Goal: Information Seeking & Learning: Learn about a topic

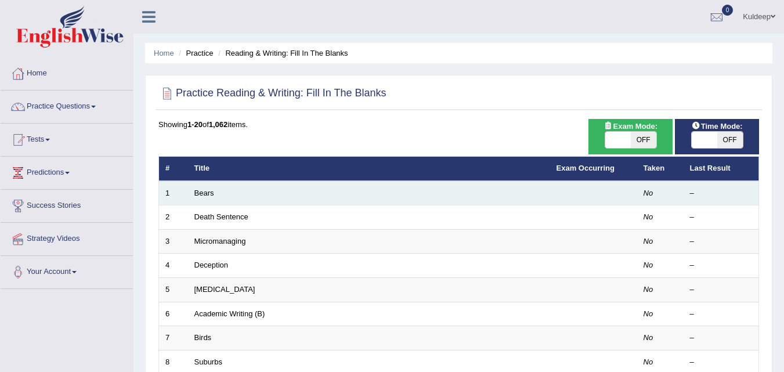
click at [206, 198] on td "Bears" at bounding box center [369, 193] width 362 height 24
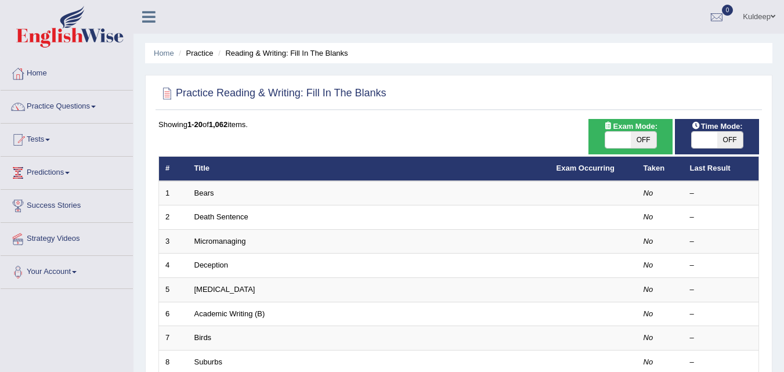
click at [614, 139] on span at bounding box center [618, 140] width 26 height 16
checkbox input "true"
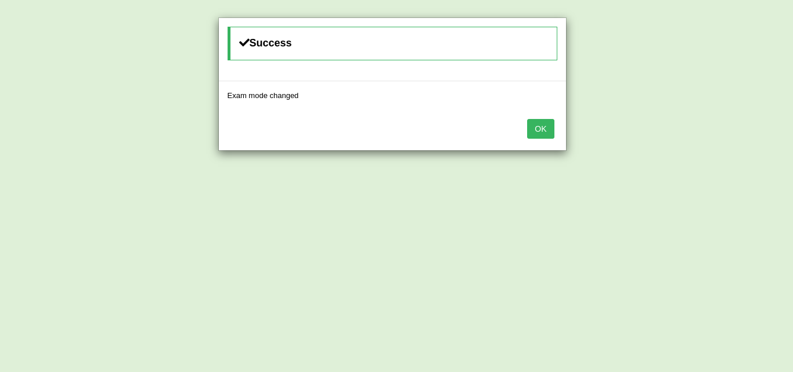
click at [540, 127] on button "OK" at bounding box center [540, 129] width 27 height 20
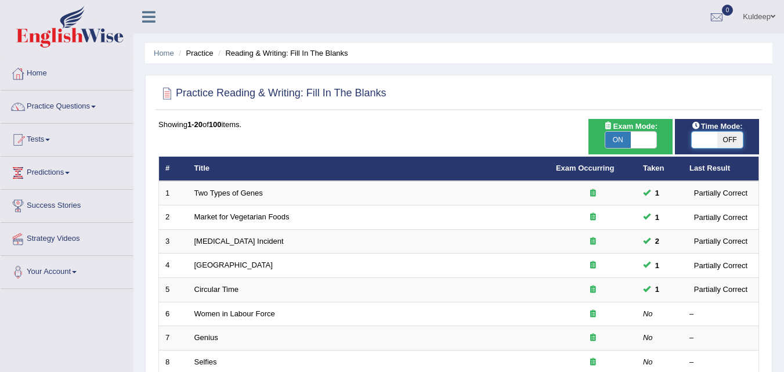
click at [703, 139] on span at bounding box center [705, 140] width 26 height 16
checkbox input "true"
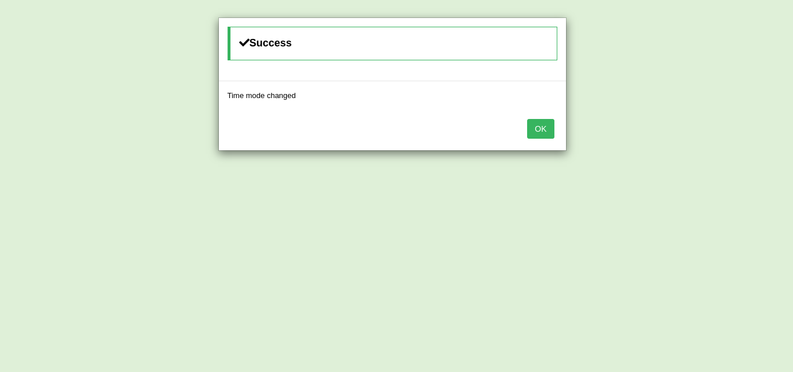
click at [549, 127] on button "OK" at bounding box center [540, 129] width 27 height 20
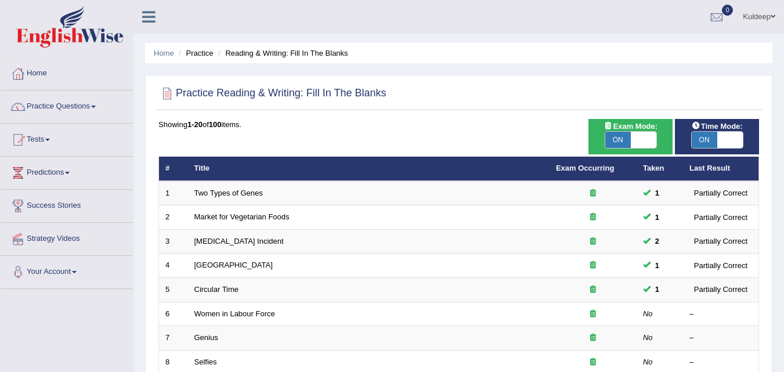
scroll to position [59, 0]
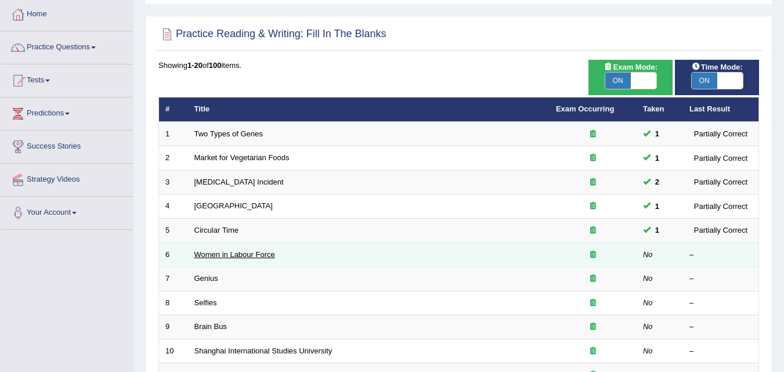
click at [236, 254] on link "Women in Labour Force" at bounding box center [234, 254] width 81 height 9
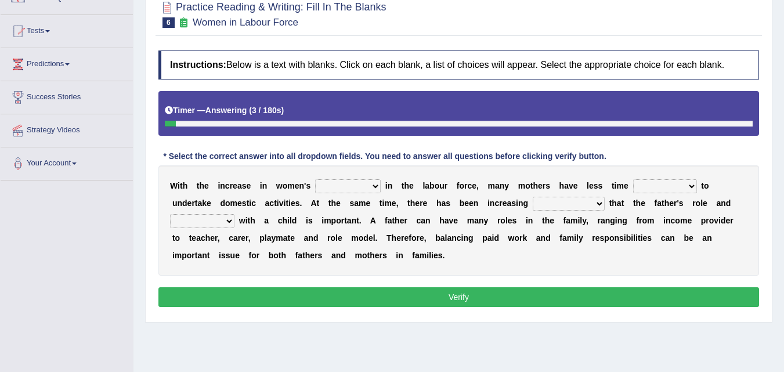
click at [376, 187] on select "attendance substitution participation definition" at bounding box center [348, 186] width 66 height 14
select select "participation"
click at [315, 179] on select "attendance substitution participation definition" at bounding box center [348, 186] width 66 height 14
click at [691, 186] on select "available related consumable useful" at bounding box center [665, 186] width 64 height 14
select select "available"
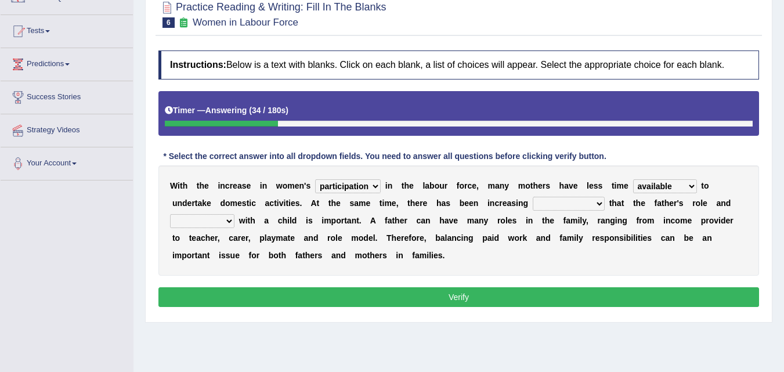
click at [633, 179] on select "available related consumable useful" at bounding box center [665, 186] width 64 height 14
click at [600, 207] on select "recognition discrimination resolution recreation" at bounding box center [569, 204] width 72 height 14
select select "recognition"
click at [533, 197] on select "recognition discrimination resolution recreation" at bounding box center [569, 204] width 72 height 14
click at [230, 223] on select "scholarship realtionship worship employment" at bounding box center [202, 221] width 64 height 14
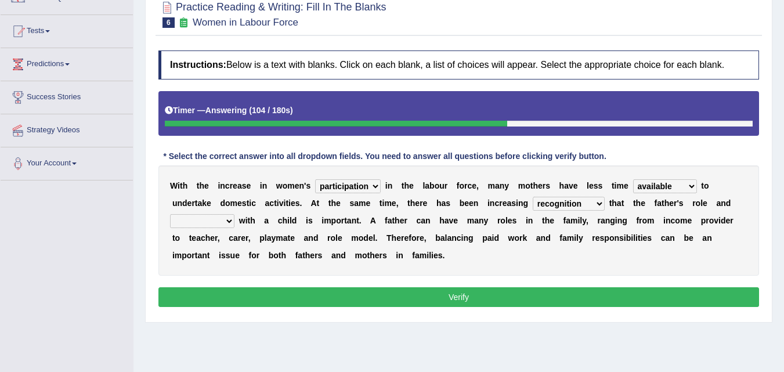
select select "realtionship"
click at [170, 214] on select "scholarship realtionship worship employment" at bounding box center [202, 221] width 64 height 14
click at [462, 290] on button "Verify" at bounding box center [458, 297] width 601 height 20
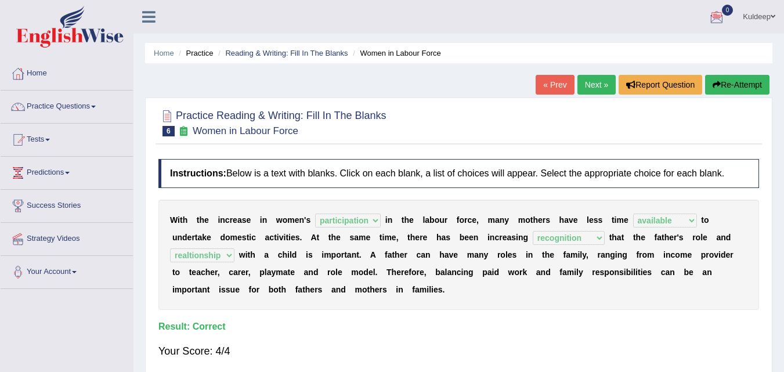
click at [96, 106] on span at bounding box center [93, 107] width 5 height 2
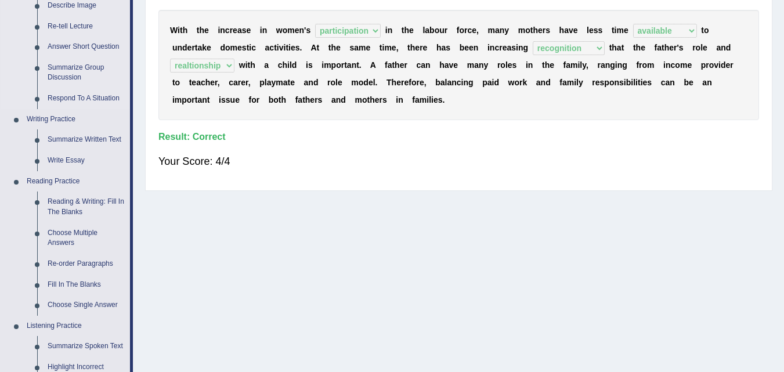
scroll to position [243, 0]
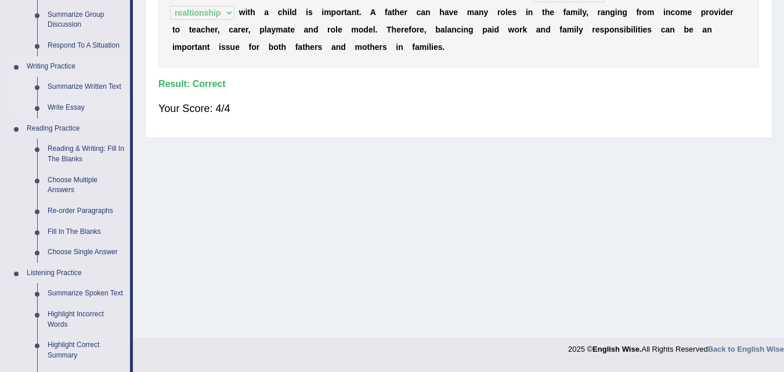
click at [69, 108] on link "Write Essay" at bounding box center [86, 107] width 88 height 21
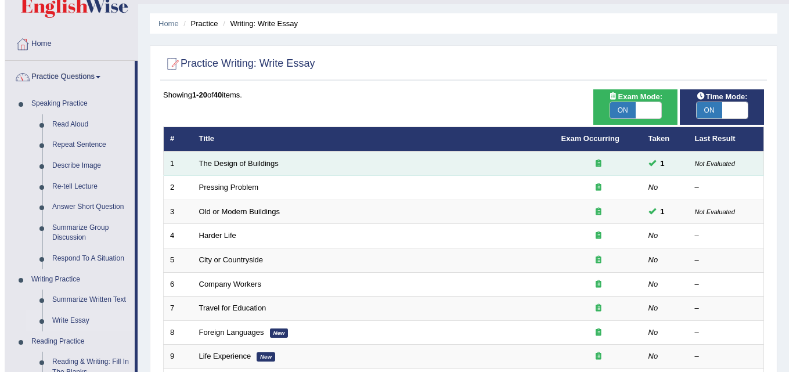
scroll to position [28, 0]
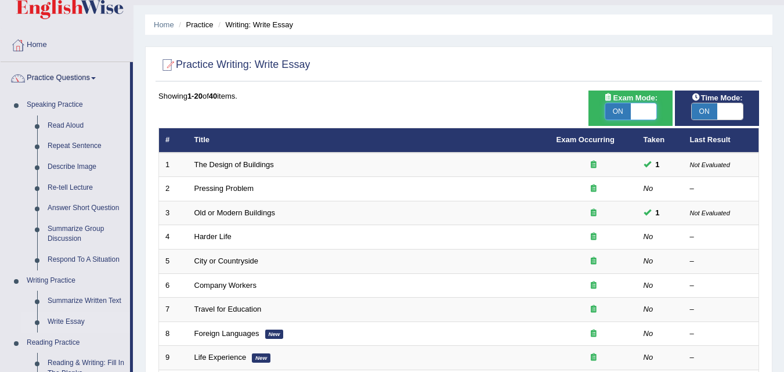
click at [646, 106] on span at bounding box center [644, 111] width 26 height 16
checkbox input "false"
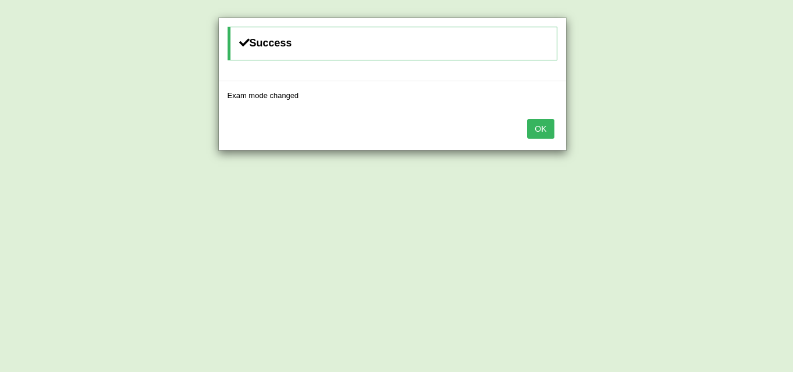
click at [540, 129] on button "OK" at bounding box center [540, 129] width 27 height 20
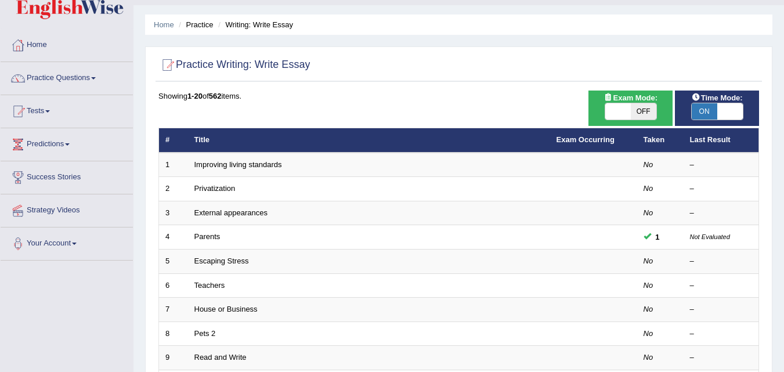
scroll to position [28, 0]
click at [733, 113] on span at bounding box center [730, 111] width 26 height 16
checkbox input "false"
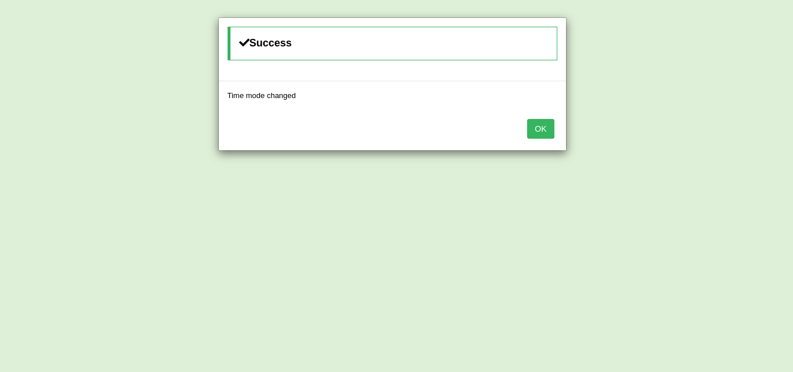
click at [534, 127] on button "OK" at bounding box center [540, 129] width 27 height 20
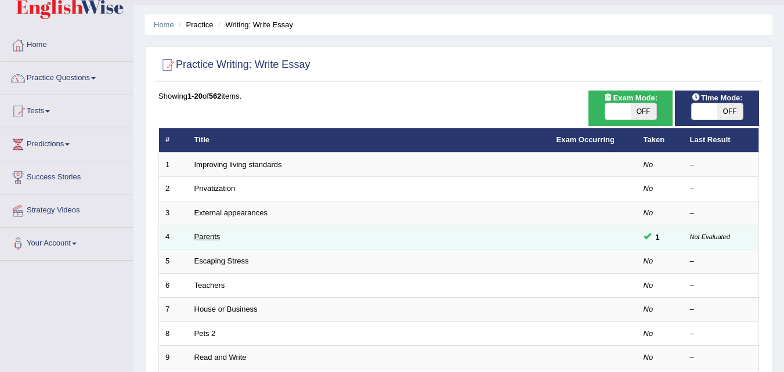
click at [218, 240] on link "Parents" at bounding box center [207, 236] width 26 height 9
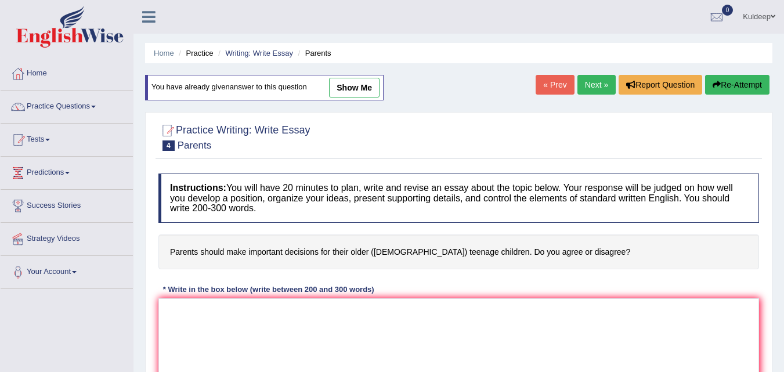
click at [351, 92] on link "show me" at bounding box center [354, 88] width 50 height 20
type textarea "The increasing influence of parents should make important decisions for their o…"
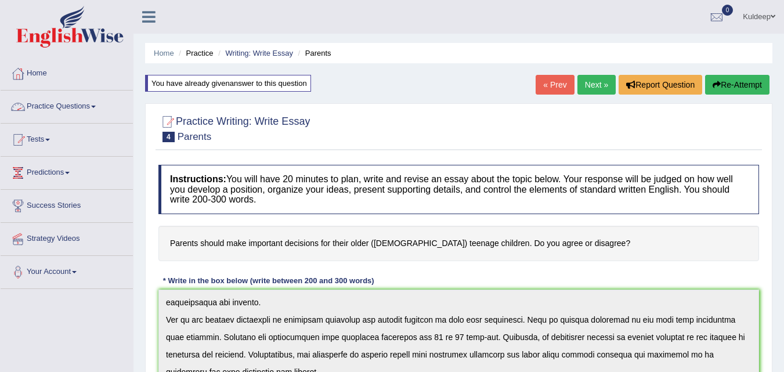
click at [93, 105] on link "Practice Questions" at bounding box center [67, 105] width 132 height 29
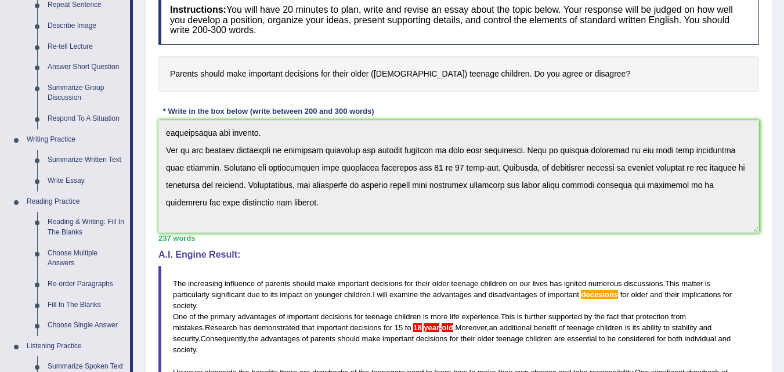
scroll to position [169, 0]
click at [79, 92] on link "Summarize Group Discussion" at bounding box center [86, 93] width 88 height 31
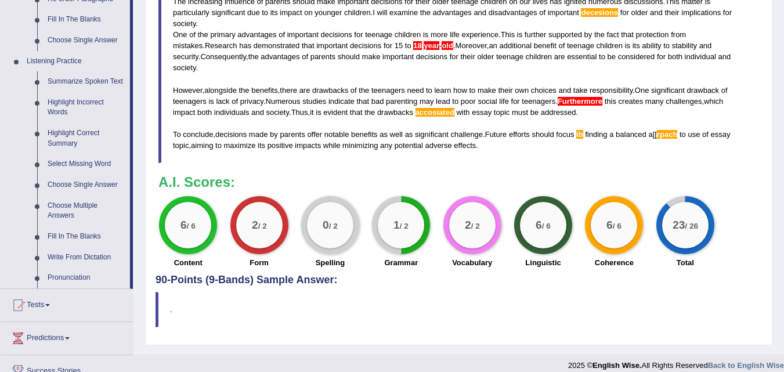
scroll to position [537, 0]
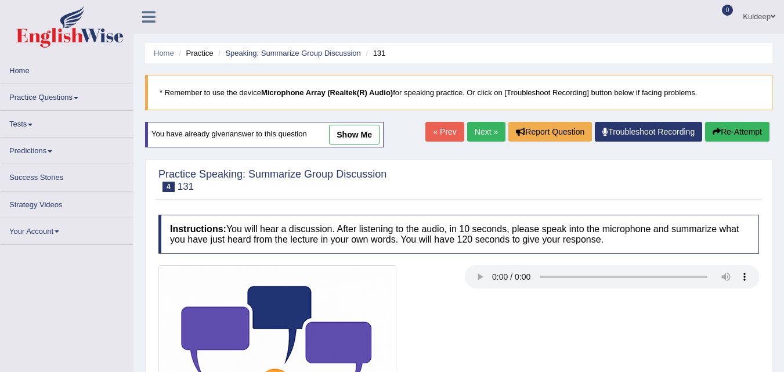
click at [351, 136] on link "show me" at bounding box center [354, 135] width 50 height 20
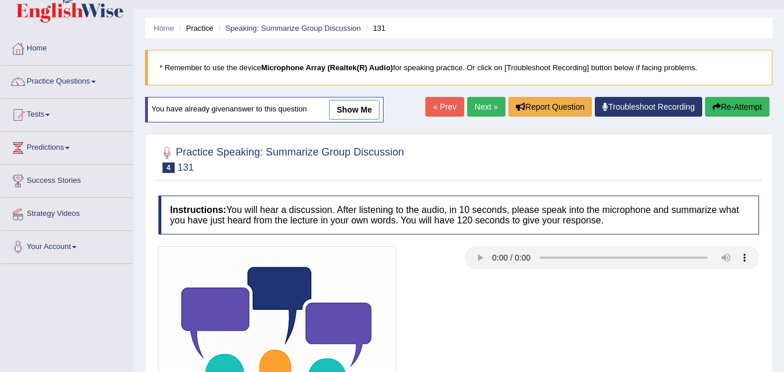
scroll to position [27, 0]
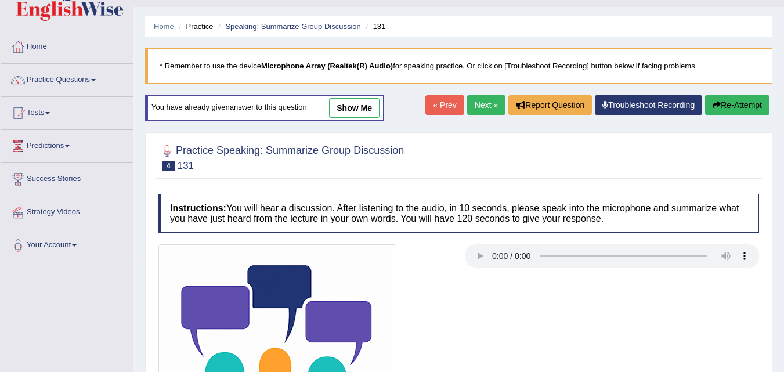
click at [358, 111] on link "show me" at bounding box center [354, 108] width 50 height 20
click at [349, 110] on div "Home Practice Speaking: Summarize Group Discussion 131 * Remember to use the de…" at bounding box center [458, 263] width 650 height 580
click at [359, 107] on div "Home Practice Speaking: Summarize Group Discussion 131 * Remember to use the de…" at bounding box center [458, 263] width 650 height 580
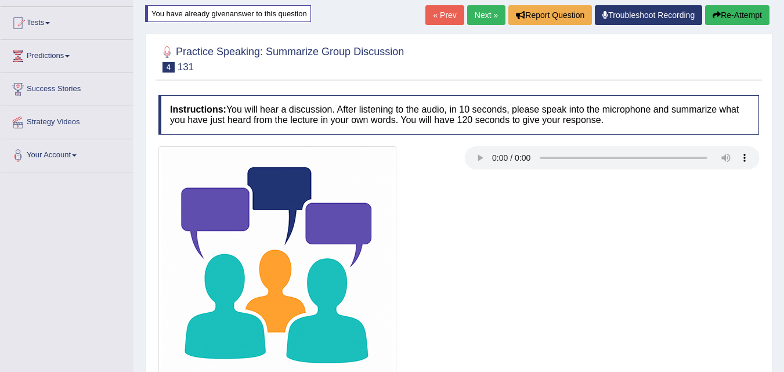
scroll to position [88, 0]
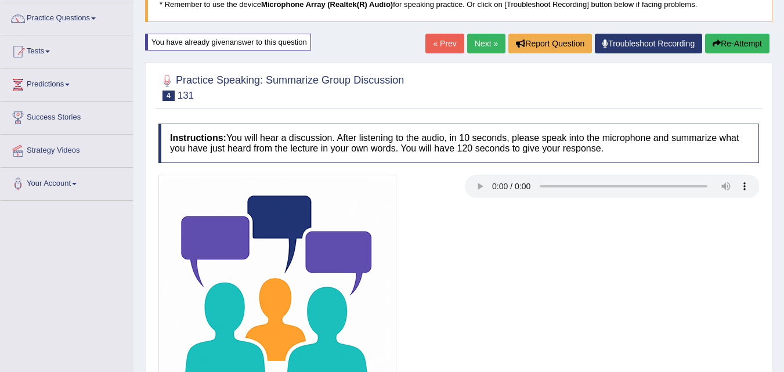
click at [439, 42] on link "« Prev" at bounding box center [444, 44] width 38 height 20
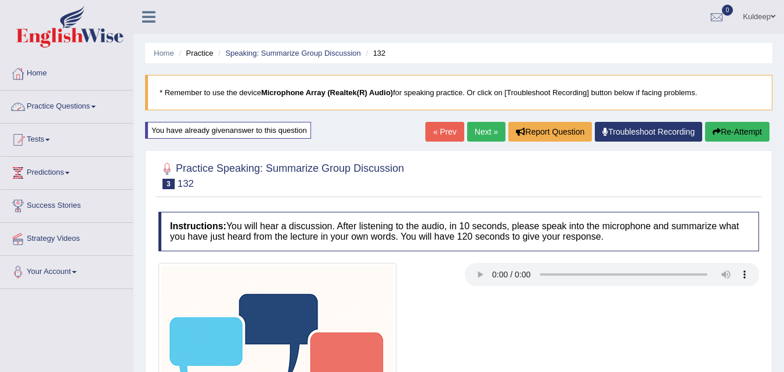
click at [96, 107] on span at bounding box center [93, 107] width 5 height 2
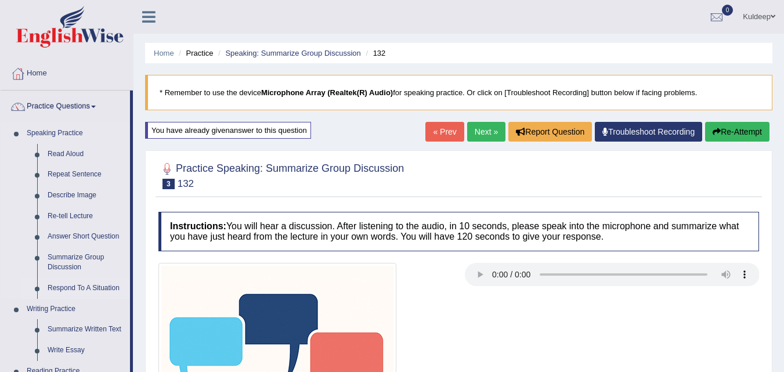
click at [81, 291] on link "Respond To A Situation" at bounding box center [86, 288] width 88 height 21
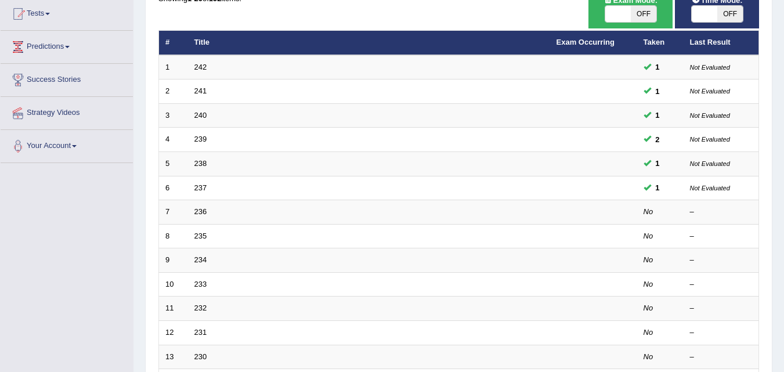
scroll to position [126, 0]
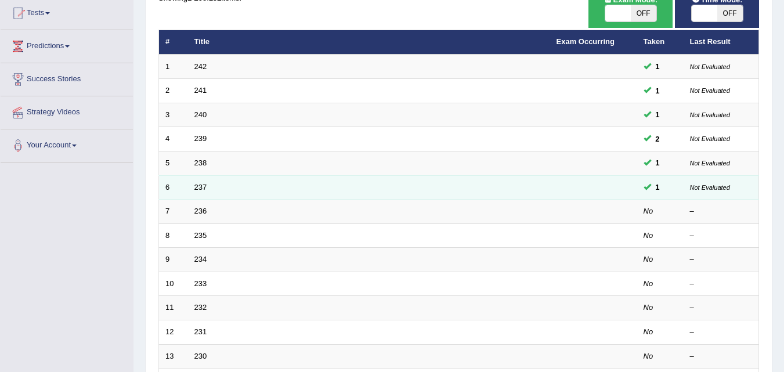
click at [193, 190] on td "237" at bounding box center [369, 187] width 362 height 24
click at [168, 190] on td "6" at bounding box center [173, 187] width 29 height 24
click at [188, 191] on td "237" at bounding box center [369, 187] width 362 height 24
click at [208, 187] on td "237" at bounding box center [369, 187] width 362 height 24
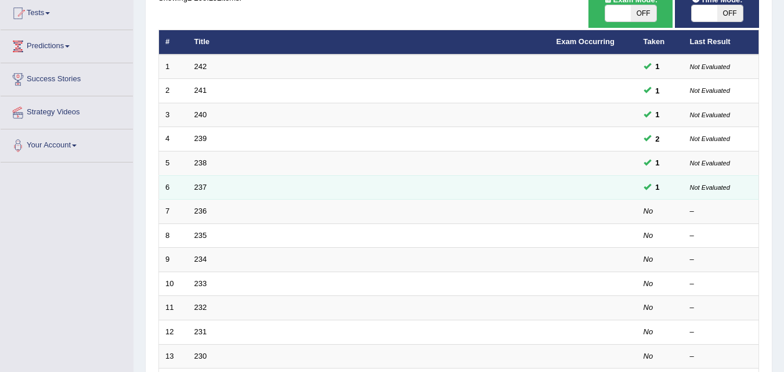
click at [208, 187] on td "237" at bounding box center [369, 187] width 362 height 24
click at [201, 187] on link "237" at bounding box center [200, 187] width 13 height 9
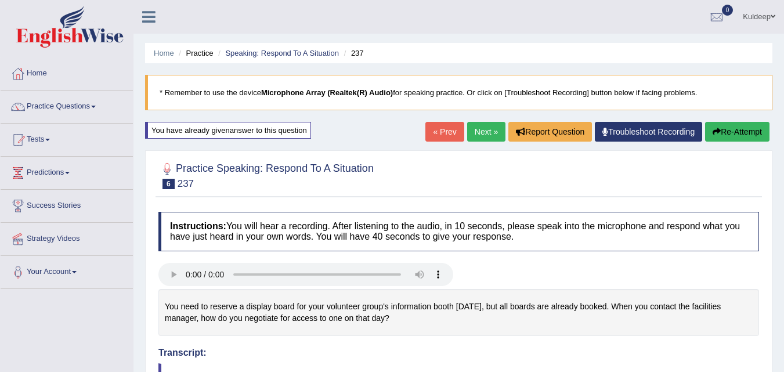
click at [95, 107] on span at bounding box center [93, 107] width 5 height 2
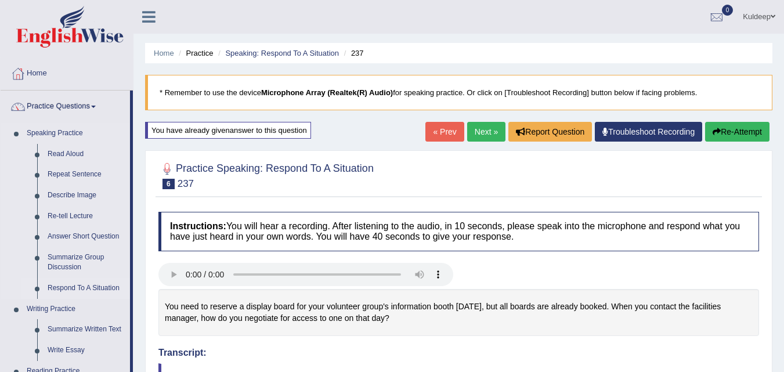
click at [77, 285] on link "Respond To A Situation" at bounding box center [86, 288] width 88 height 21
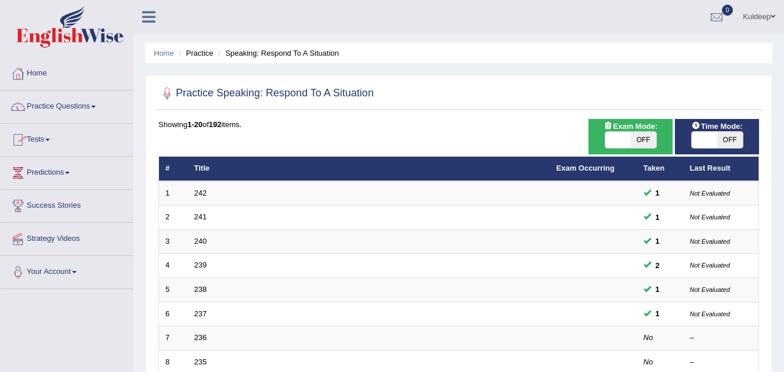
click at [96, 107] on span at bounding box center [93, 107] width 5 height 2
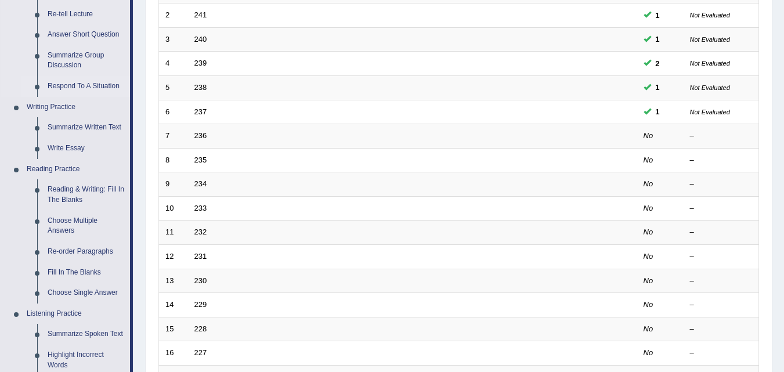
scroll to position [202, 0]
click at [88, 193] on link "Reading & Writing: Fill In The Blanks" at bounding box center [86, 194] width 88 height 31
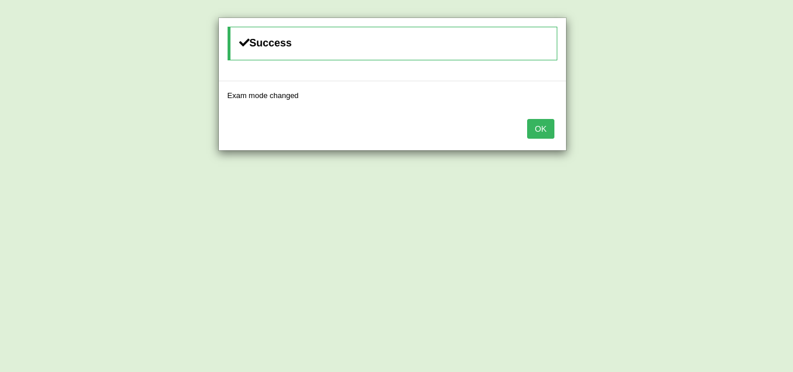
click at [545, 133] on button "OK" at bounding box center [540, 129] width 27 height 20
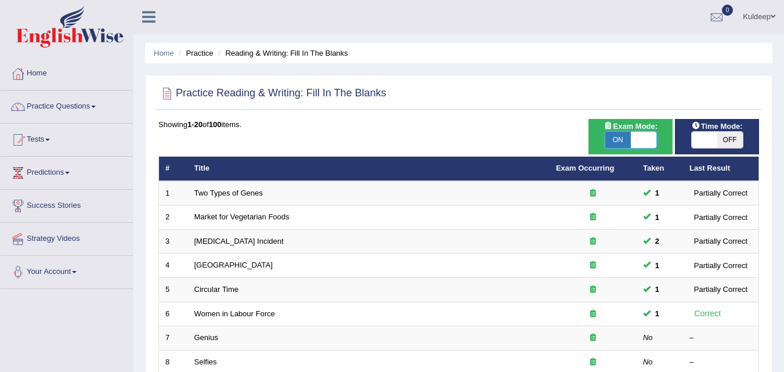
click at [642, 144] on span at bounding box center [644, 140] width 26 height 16
checkbox input "false"
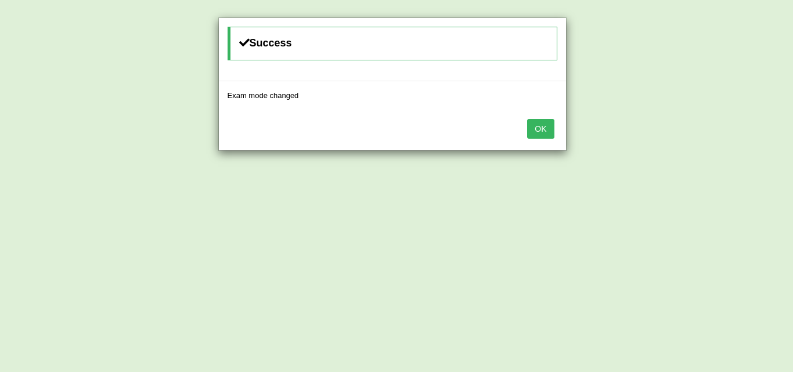
click at [546, 124] on button "OK" at bounding box center [540, 129] width 27 height 20
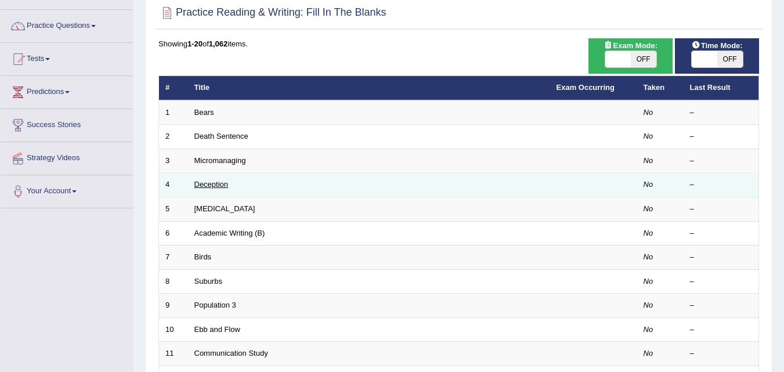
click at [225, 186] on link "Deception" at bounding box center [211, 184] width 34 height 9
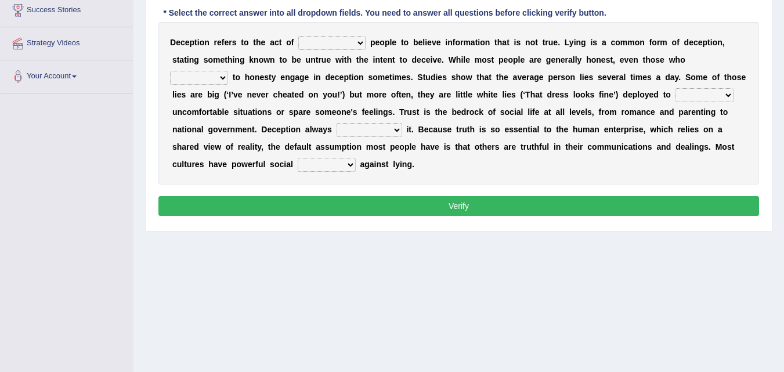
scroll to position [185, 0]
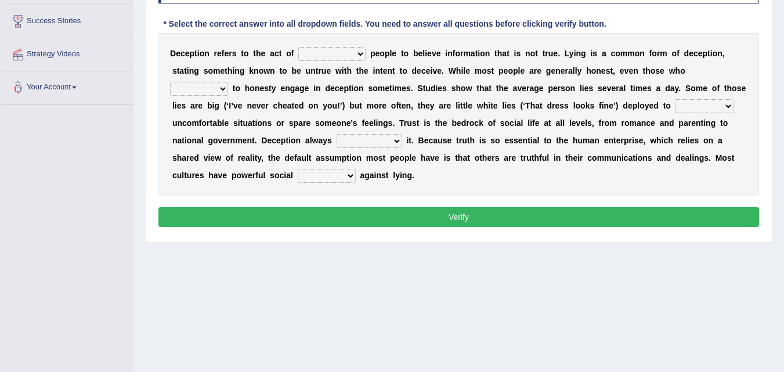
click at [359, 55] on select "discouraging forbidding detecting encouraging" at bounding box center [331, 54] width 67 height 14
select select "encouraging"
click at [298, 47] on select "discouraging forbidding detecting encouraging" at bounding box center [331, 54] width 67 height 14
click at [220, 92] on select "describe prescribe inscribe subscribe" at bounding box center [199, 89] width 58 height 14
select select "describe"
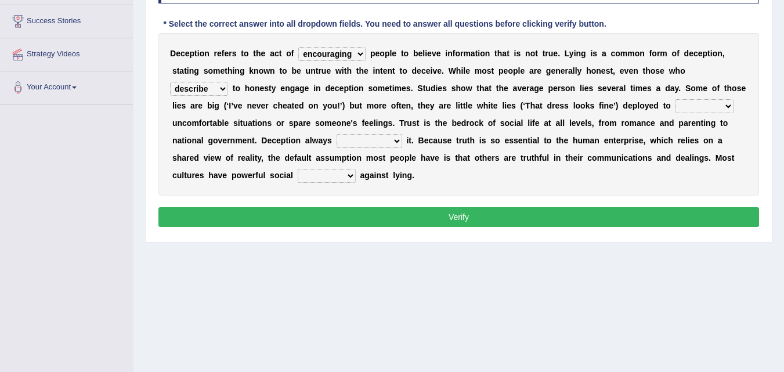
click at [170, 82] on select "describe prescribe inscribe subscribe" at bounding box center [199, 89] width 58 height 14
click at [728, 108] on select "contest illuminate disguise avoid" at bounding box center [704, 106] width 58 height 14
select select "avoid"
click at [675, 99] on select "contest illuminate disguise avoid" at bounding box center [704, 106] width 58 height 14
click at [395, 144] on select "undermines underscores undertakes underwrites" at bounding box center [370, 141] width 66 height 14
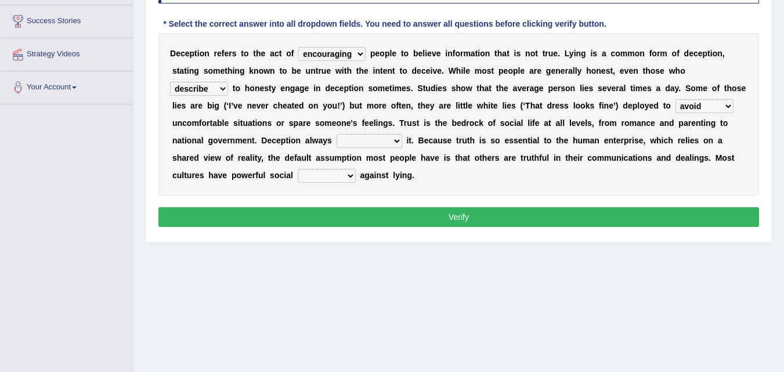
select select "undertakes"
click at [337, 134] on select "undermines underscores undertakes underwrites" at bounding box center [370, 141] width 66 height 14
click at [350, 178] on select "ejections sanctions fractions inductions" at bounding box center [327, 176] width 58 height 14
select select "inductions"
click at [298, 169] on select "ejections sanctions fractions inductions" at bounding box center [327, 176] width 58 height 14
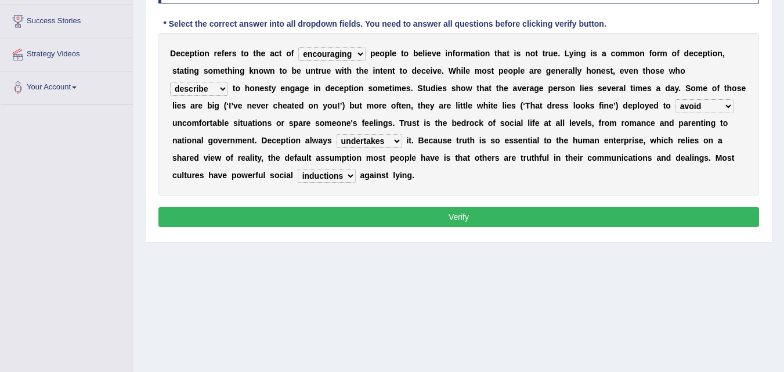
click at [464, 219] on button "Verify" at bounding box center [458, 217] width 601 height 20
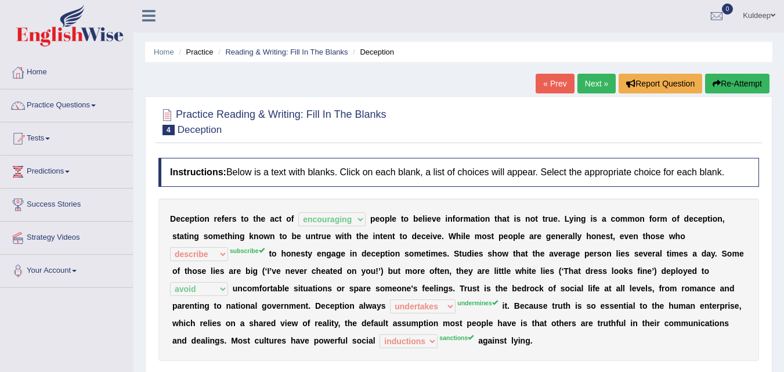
scroll to position [0, 0]
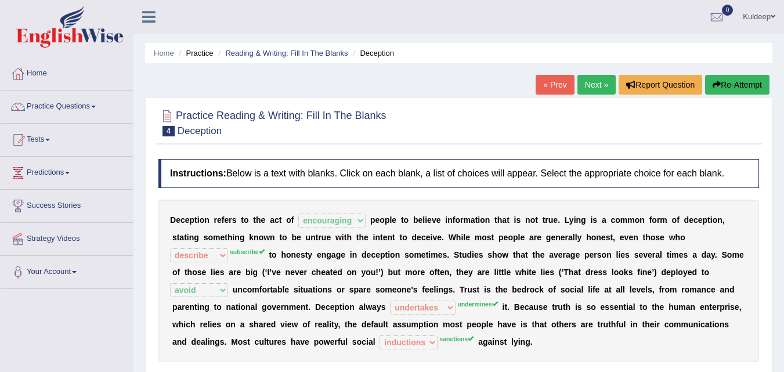
click at [587, 90] on link "Next »" at bounding box center [596, 85] width 38 height 20
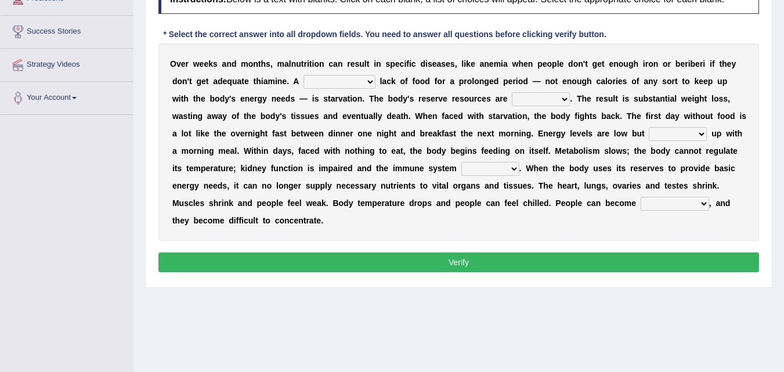
click at [368, 82] on select "severe distinguishing proper distinctive" at bounding box center [339, 82] width 72 height 14
select select "proper"
click at [303, 75] on select "severe distinguishing proper distinctive" at bounding box center [339, 82] width 72 height 14
click at [563, 100] on select "obsoleted depleted pelleted deleted" at bounding box center [541, 99] width 58 height 14
select select "deleted"
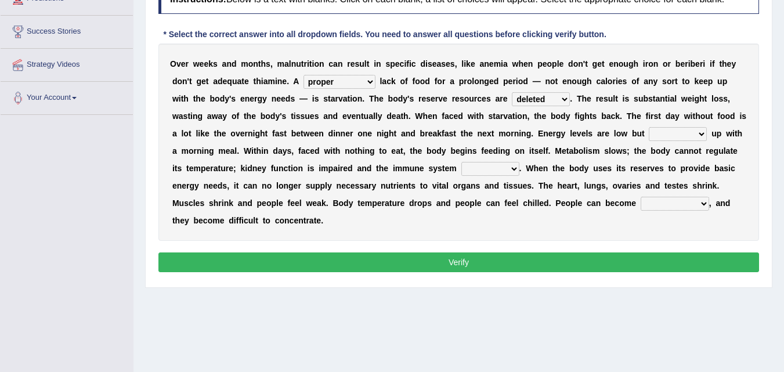
click at [512, 92] on select "obsoleted depleted pelleted deleted" at bounding box center [541, 99] width 58 height 14
click at [699, 135] on select "feed come chill pick" at bounding box center [678, 134] width 58 height 14
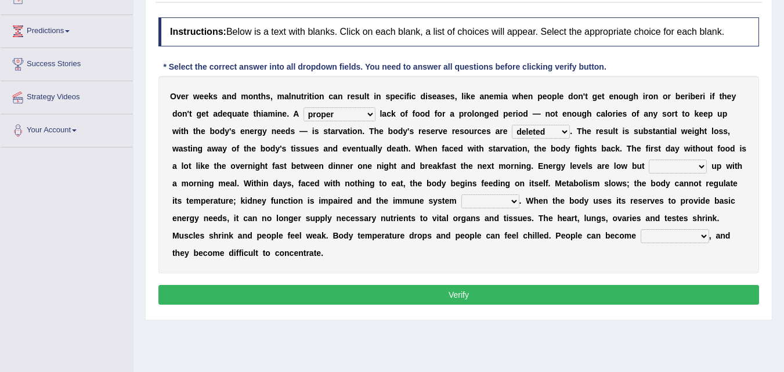
scroll to position [113, 0]
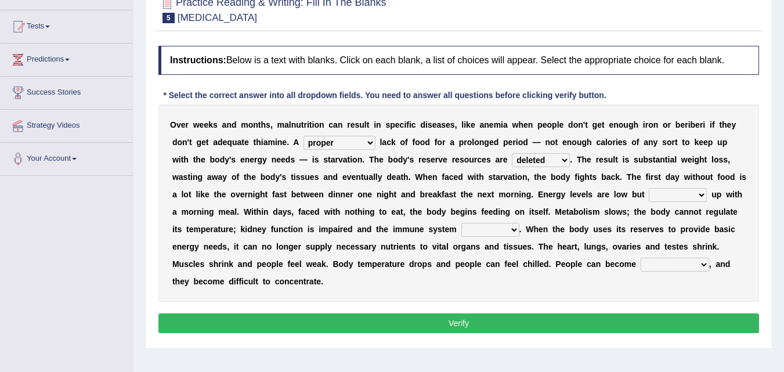
click at [698, 195] on select "feed come chill pick" at bounding box center [678, 195] width 58 height 14
select select "feed"
click at [649, 188] on select "feed come chill pick" at bounding box center [678, 195] width 58 height 14
click at [512, 228] on select "deepens deafens weakens surpasses" at bounding box center [490, 230] width 58 height 14
select select "weakens"
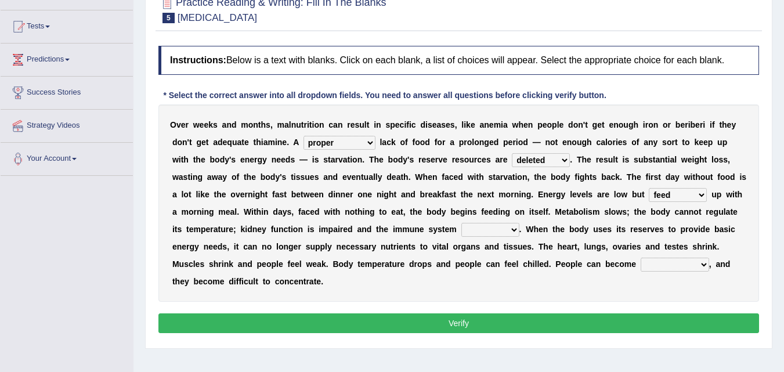
click at [461, 223] on select "deepens deafens weakens surpasses" at bounding box center [490, 230] width 58 height 14
click at [704, 266] on select "irritable commutable indisputable transportable" at bounding box center [675, 265] width 68 height 14
select select "irritable"
click at [641, 258] on select "irritable commutable indisputable transportable" at bounding box center [675, 265] width 68 height 14
click at [463, 322] on button "Verify" at bounding box center [458, 323] width 601 height 20
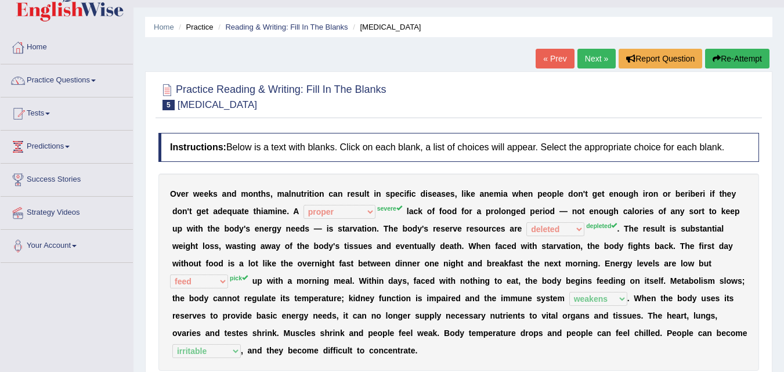
scroll to position [0, 0]
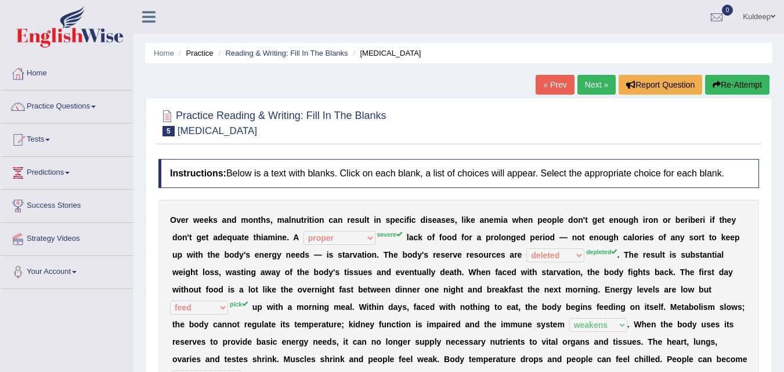
click at [582, 83] on link "Next »" at bounding box center [596, 85] width 38 height 20
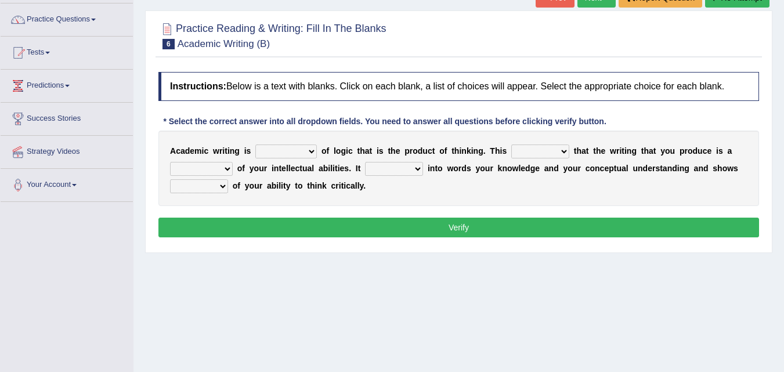
click at [309, 153] on select "expectation entitlement expression exchange" at bounding box center [286, 151] width 62 height 14
select select "exchange"
click at [255, 144] on select "expectation entitlement expression exchange" at bounding box center [286, 151] width 62 height 14
click at [563, 150] on select "means questions stipulates answers" at bounding box center [540, 151] width 58 height 14
select select "means"
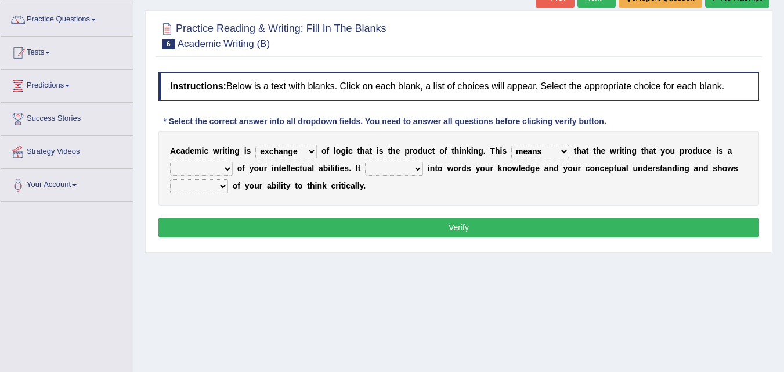
click at [511, 144] on select "means questions stipulates answers" at bounding box center [540, 151] width 58 height 14
click at [230, 171] on select "redundancy mission credit reflection" at bounding box center [201, 169] width 63 height 14
click at [170, 162] on select "redundancy mission credit reflection" at bounding box center [201, 169] width 63 height 14
click at [226, 171] on select "redundancy mission credit reflection" at bounding box center [201, 169] width 63 height 14
click at [170, 162] on select "redundancy mission credit reflection" at bounding box center [201, 169] width 63 height 14
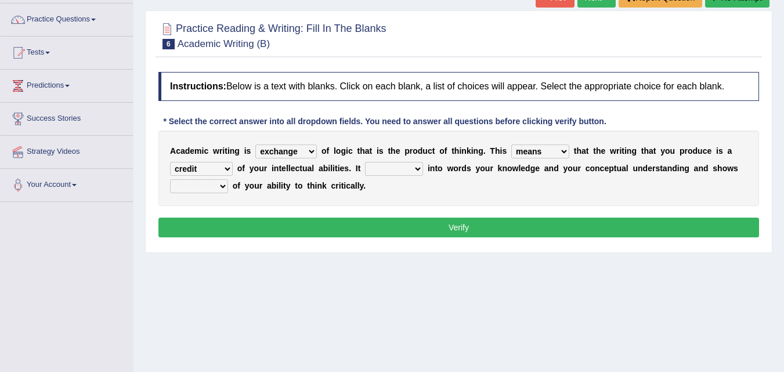
click at [227, 169] on select "redundancy mission credit reflection" at bounding box center [201, 169] width 63 height 14
select select "reflection"
click at [170, 162] on select "redundancy mission credit reflection" at bounding box center [201, 169] width 63 height 14
click at [415, 172] on select "enriches shows allows puts" at bounding box center [394, 169] width 58 height 14
click at [365, 162] on select "enriches shows allows puts" at bounding box center [394, 169] width 58 height 14
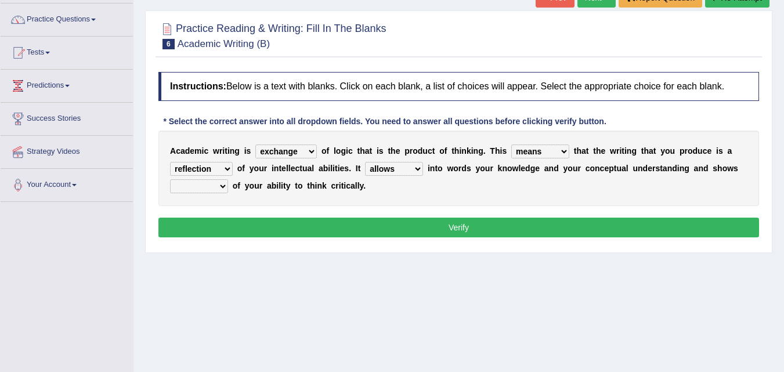
click at [417, 168] on select "enriches shows allows puts" at bounding box center [394, 169] width 58 height 14
select select "puts"
click at [365, 162] on select "enriches shows allows puts" at bounding box center [394, 169] width 58 height 14
click at [222, 189] on select "hassle excuse capacity evidence" at bounding box center [199, 186] width 58 height 14
select select "evidence"
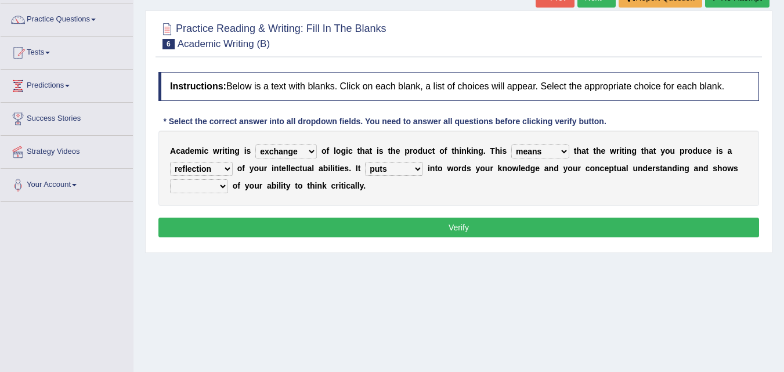
click at [170, 179] on select "hassle excuse capacity evidence" at bounding box center [199, 186] width 58 height 14
click at [458, 230] on button "Verify" at bounding box center [458, 228] width 601 height 20
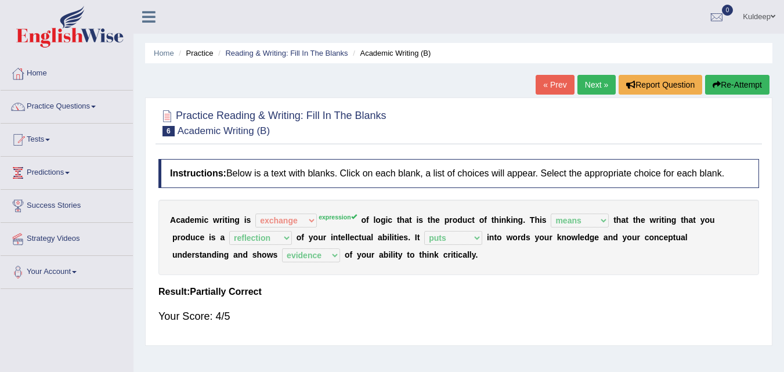
click at [586, 84] on link "Next »" at bounding box center [596, 85] width 38 height 20
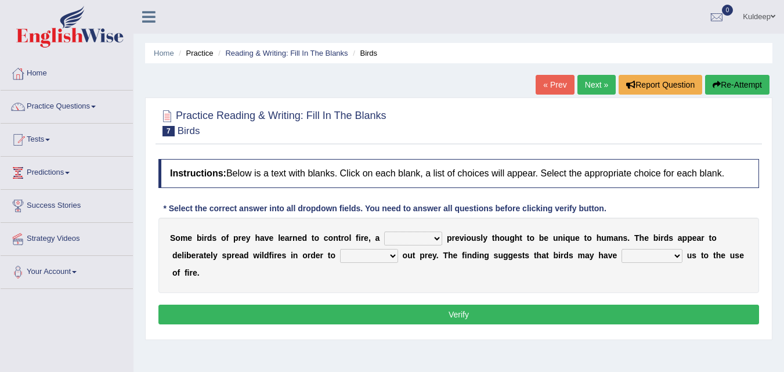
click at [441, 239] on select "question profile tale skill" at bounding box center [413, 239] width 58 height 14
select select "question"
click at [384, 232] on select "question profile tale skill" at bounding box center [413, 239] width 58 height 14
click at [393, 254] on select "prevent limit span flush" at bounding box center [369, 256] width 58 height 14
select select "prevent"
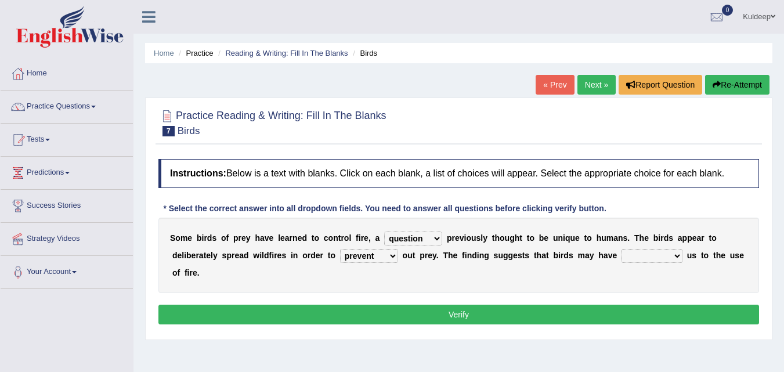
click at [340, 249] on select "prevent limit span flush" at bounding box center [369, 256] width 58 height 14
click at [677, 255] on select "prophesied beaten transmitted forced" at bounding box center [651, 256] width 61 height 14
select select "beaten"
click at [621, 249] on select "prophesied beaten transmitted forced" at bounding box center [651, 256] width 61 height 14
click at [470, 311] on button "Verify" at bounding box center [458, 315] width 601 height 20
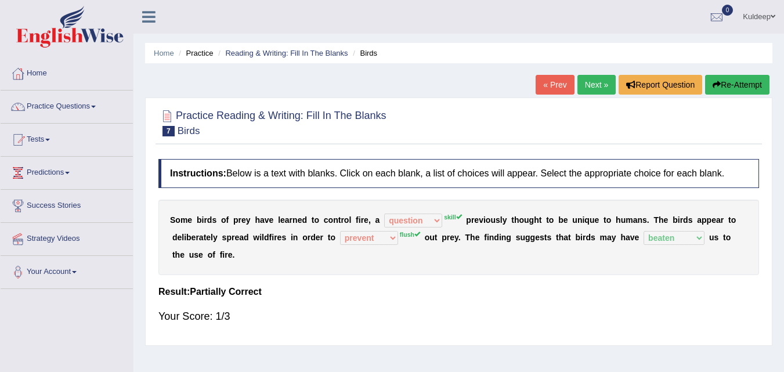
click at [581, 89] on link "Next »" at bounding box center [596, 85] width 38 height 20
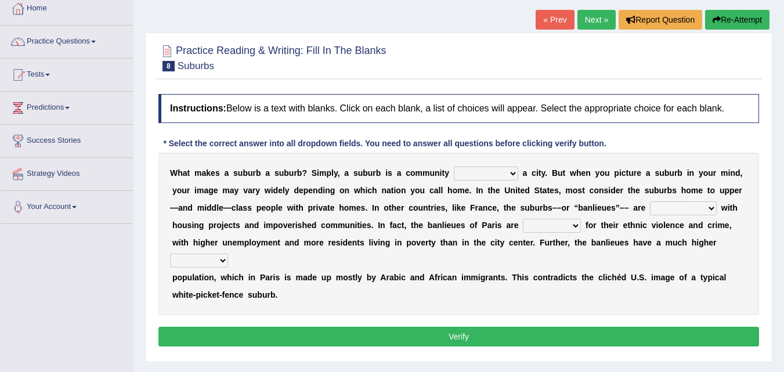
click at [515, 174] on select "lying locating situating surrounding" at bounding box center [486, 174] width 64 height 14
select select "surrounding"
click at [454, 167] on select "lying locating situating surrounding" at bounding box center [486, 174] width 64 height 14
click at [713, 208] on select "antonymous antibiotic synonymous synthetic" at bounding box center [683, 208] width 67 height 14
select select "antonymous"
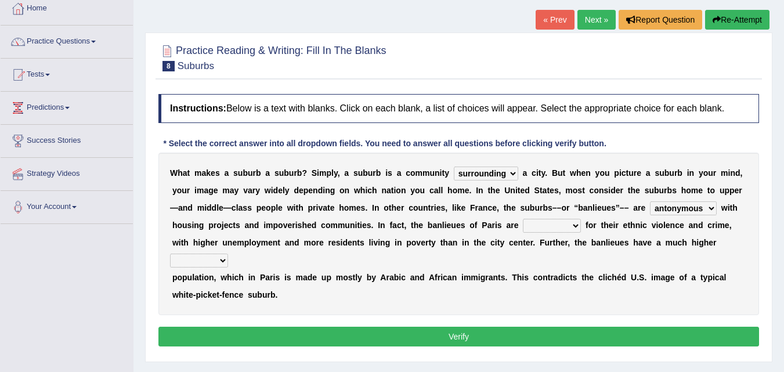
click at [650, 201] on select "antonymous antibiotic synonymous synthetic" at bounding box center [683, 208] width 67 height 14
click at [572, 229] on select "clamorous sensitive famous notorious" at bounding box center [552, 226] width 58 height 14
click at [547, 303] on div "W h a t m a k e s a s u b u r b a s u b u r b ? S i m p l y , a s u b u r b i s…" at bounding box center [458, 234] width 601 height 162
click at [576, 227] on select "clamorous sensitive famous notorious" at bounding box center [552, 226] width 58 height 14
click at [523, 219] on select "clamorous sensitive famous notorious" at bounding box center [552, 226] width 58 height 14
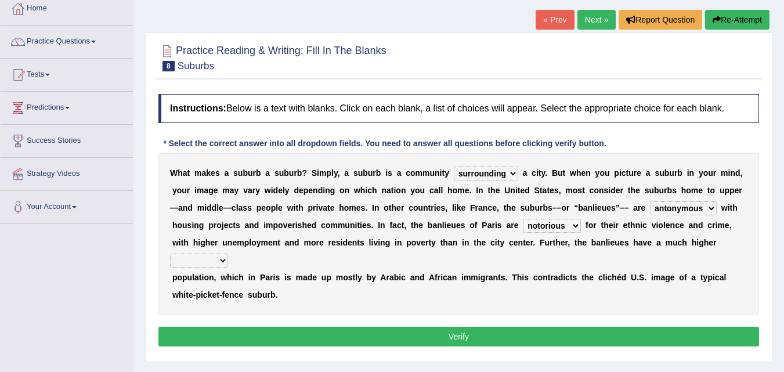
click at [222, 258] on select "local young immigrant senior" at bounding box center [199, 261] width 58 height 14
click at [577, 221] on select "clamorous sensitive famous notorious" at bounding box center [552, 226] width 58 height 14
select select "famous"
click at [523, 219] on select "clamorous sensitive famous notorious" at bounding box center [552, 226] width 58 height 14
click at [711, 211] on select "antonymous antibiotic synonymous synthetic" at bounding box center [683, 208] width 67 height 14
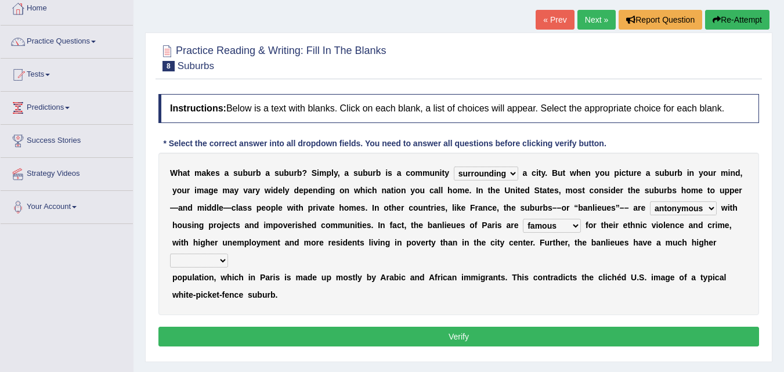
click at [222, 260] on select "local young immigrant senior" at bounding box center [199, 261] width 58 height 14
click at [244, 256] on div "W h a t m a k e s a s u b u r b a s u b u r b ? S i m p l y , a s u b u r b i s…" at bounding box center [458, 234] width 601 height 162
click at [223, 261] on select "local young immigrant senior" at bounding box center [199, 261] width 58 height 14
click at [170, 254] on select "local young immigrant senior" at bounding box center [199, 261] width 58 height 14
click at [223, 261] on select "local young immigrant senior" at bounding box center [199, 261] width 58 height 14
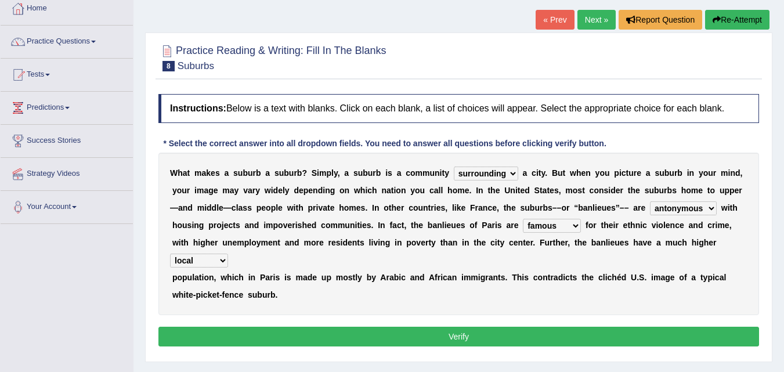
click at [292, 255] on div "W h a t m a k e s a s u b u r b a s u b u r b ? S i m p l y , a s u b u r b i s…" at bounding box center [458, 234] width 601 height 162
click at [224, 263] on select "local young immigrant senior" at bounding box center [199, 261] width 58 height 14
click at [170, 254] on select "local young immigrant senior" at bounding box center [199, 261] width 58 height 14
click at [224, 263] on select "local young immigrant senior" at bounding box center [199, 261] width 58 height 14
select select "immigrant"
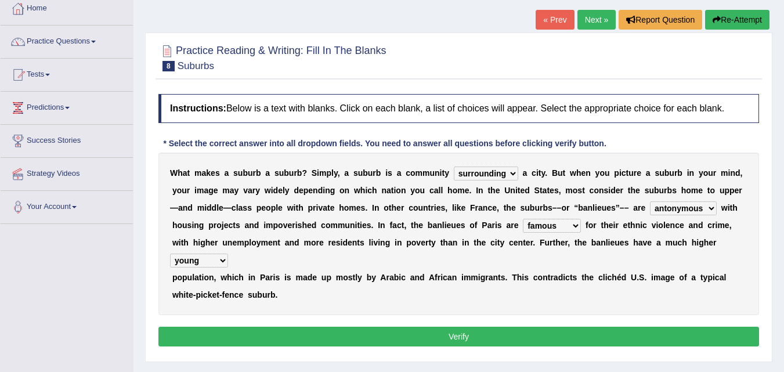
click at [170, 254] on select "local young immigrant senior" at bounding box center [199, 261] width 58 height 14
click at [456, 342] on button "Verify" at bounding box center [458, 337] width 601 height 20
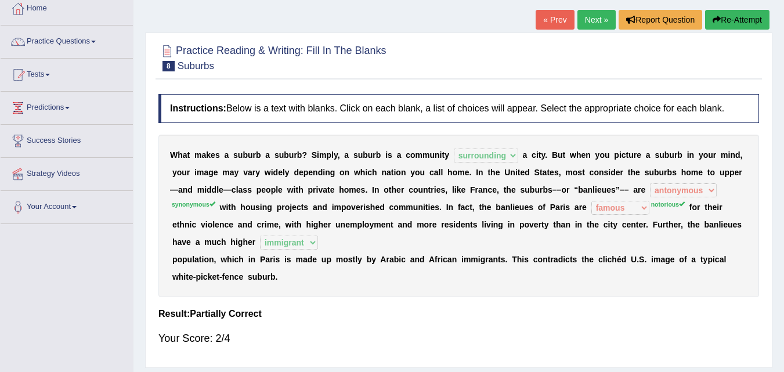
click at [589, 24] on link "Next »" at bounding box center [596, 20] width 38 height 20
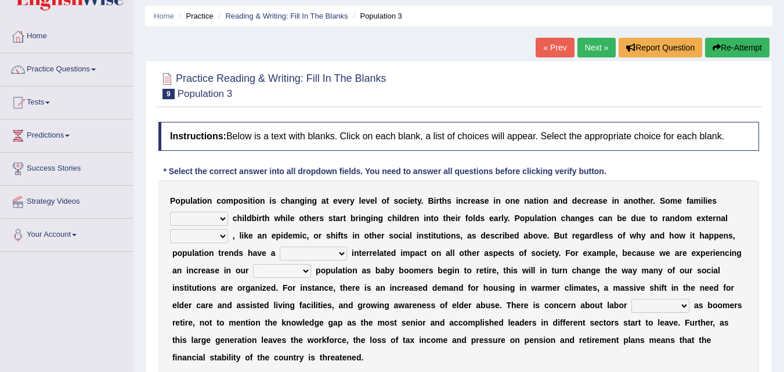
click at [226, 222] on select "demand default deliver delay" at bounding box center [199, 219] width 58 height 14
select select "delay"
click at [170, 212] on select "demand default deliver delay" at bounding box center [199, 219] width 58 height 14
click at [222, 232] on select "variations fortune formation forces" at bounding box center [199, 236] width 58 height 14
select select "forces"
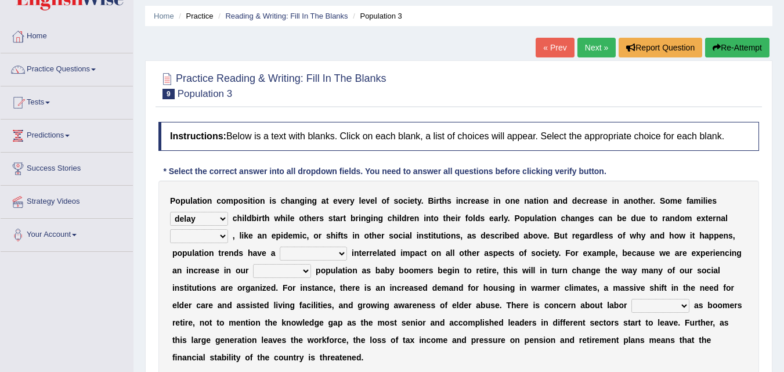
click at [170, 229] on select "variations fortune formation forces" at bounding box center [199, 236] width 58 height 14
click at [343, 253] on select "tremendous tenuous tremulous spontaneous" at bounding box center [313, 254] width 67 height 14
select select "spontaneous"
click at [280, 247] on select "tremendous tenuous tremulous spontaneous" at bounding box center [313, 254] width 67 height 14
click at [306, 270] on select "tertiary senior junior primary" at bounding box center [282, 271] width 58 height 14
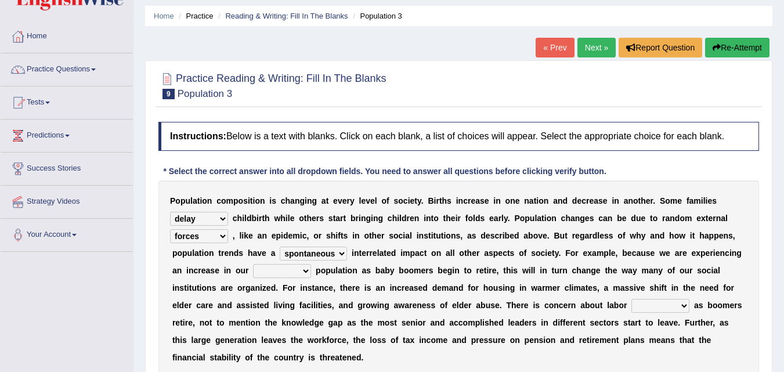
select select "senior"
click at [253, 264] on select "tertiary senior junior primary" at bounding box center [282, 271] width 58 height 14
drag, startPoint x: 423, startPoint y: 288, endPoint x: 544, endPoint y: 314, distance: 123.9
click at [544, 314] on div "P o p u l a t i o n c o m p o s i t i o n i s c h a n g i n g a t e v e r y l e…" at bounding box center [458, 278] width 601 height 197
click at [679, 306] on select "shortcuts shortfalls shortages shorthand" at bounding box center [660, 306] width 58 height 14
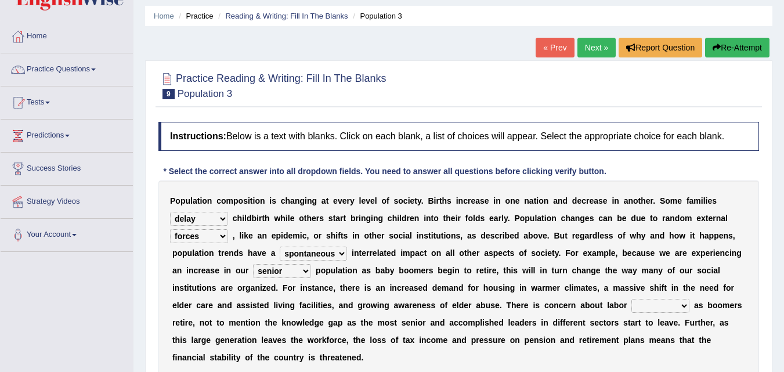
select select "shortages"
click at [631, 299] on select "shortcuts shortfalls shortages shorthand" at bounding box center [660, 306] width 58 height 14
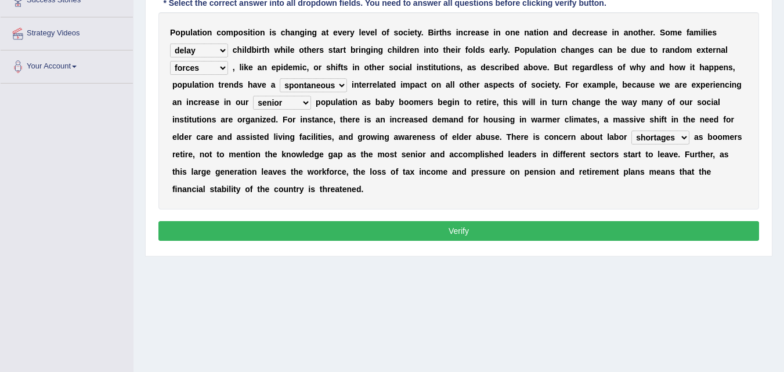
scroll to position [206, 0]
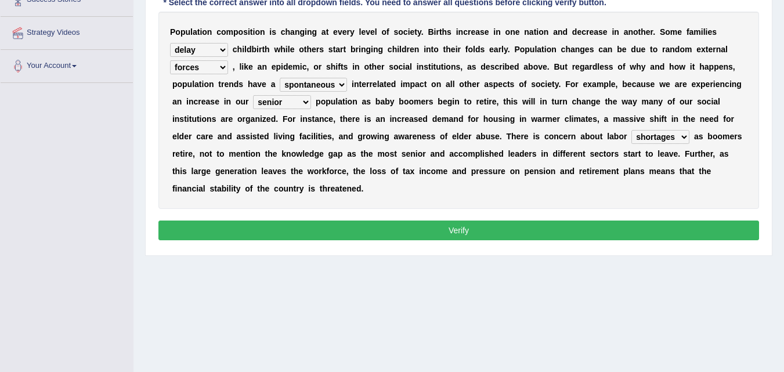
click at [467, 227] on button "Verify" at bounding box center [458, 230] width 601 height 20
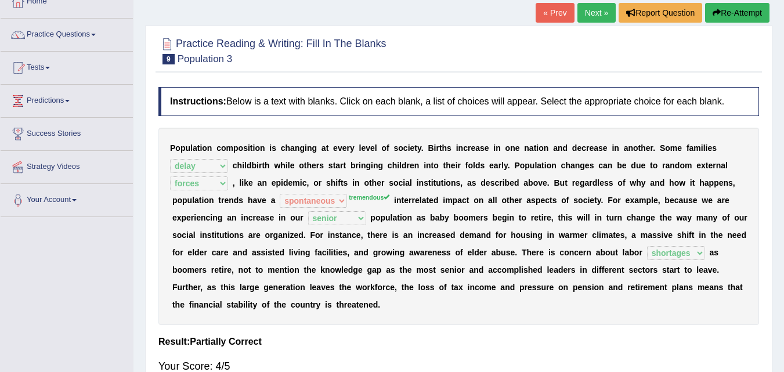
scroll to position [70, 0]
